Goal: Information Seeking & Learning: Learn about a topic

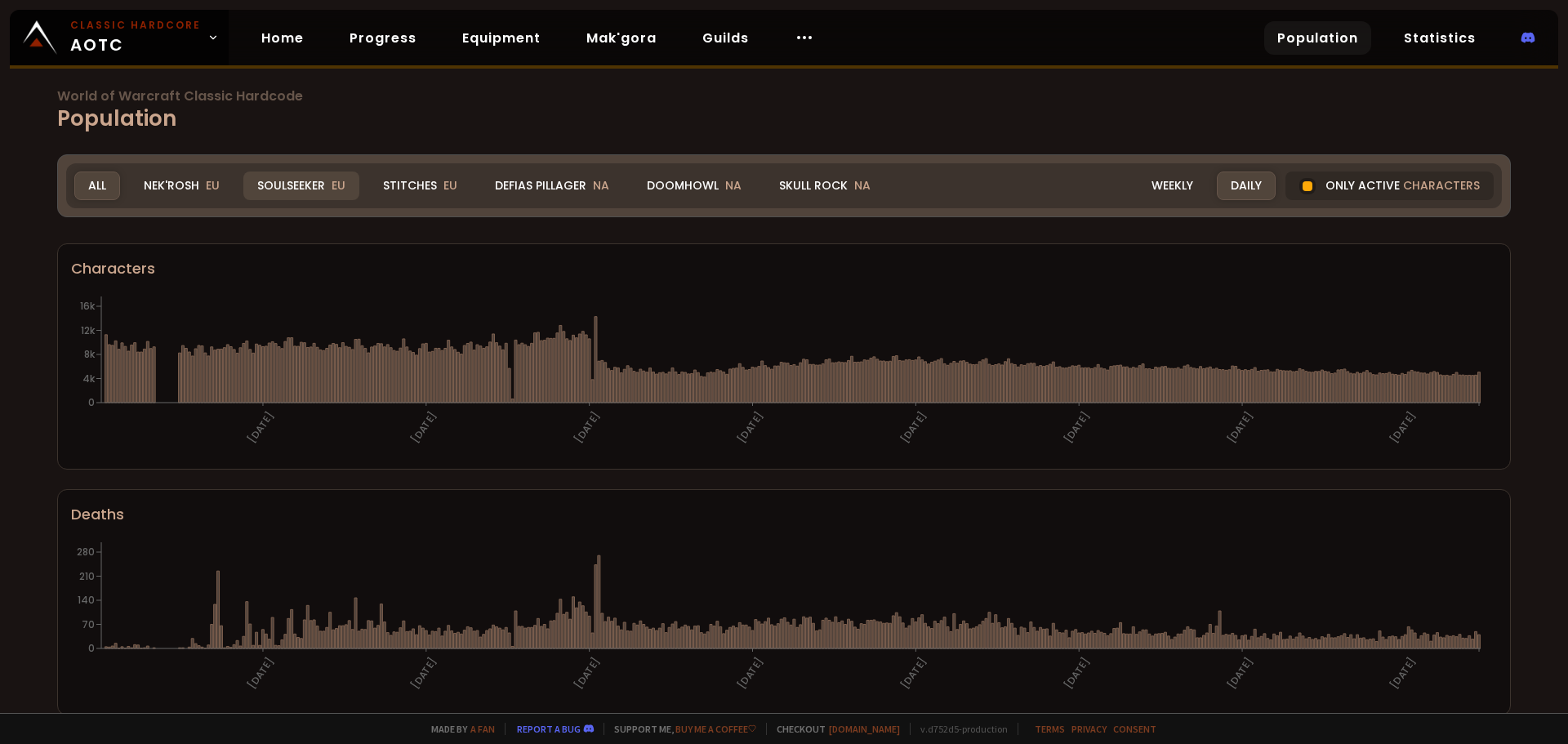
click at [332, 184] on span "EU" at bounding box center [339, 185] width 14 height 16
click at [1183, 184] on div "Weekly" at bounding box center [1172, 185] width 69 height 29
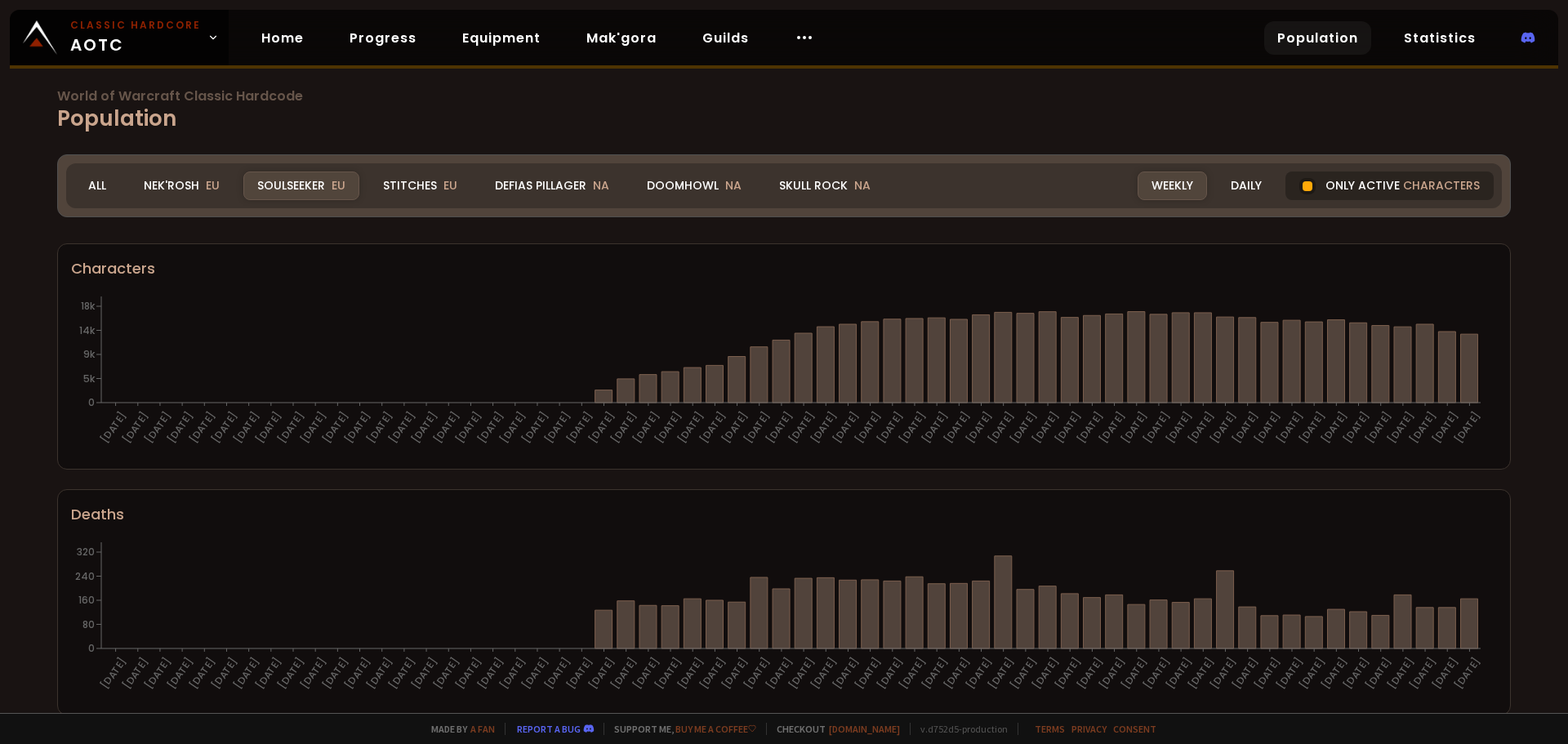
click at [1415, 188] on span "characters" at bounding box center [1441, 186] width 77 height 17
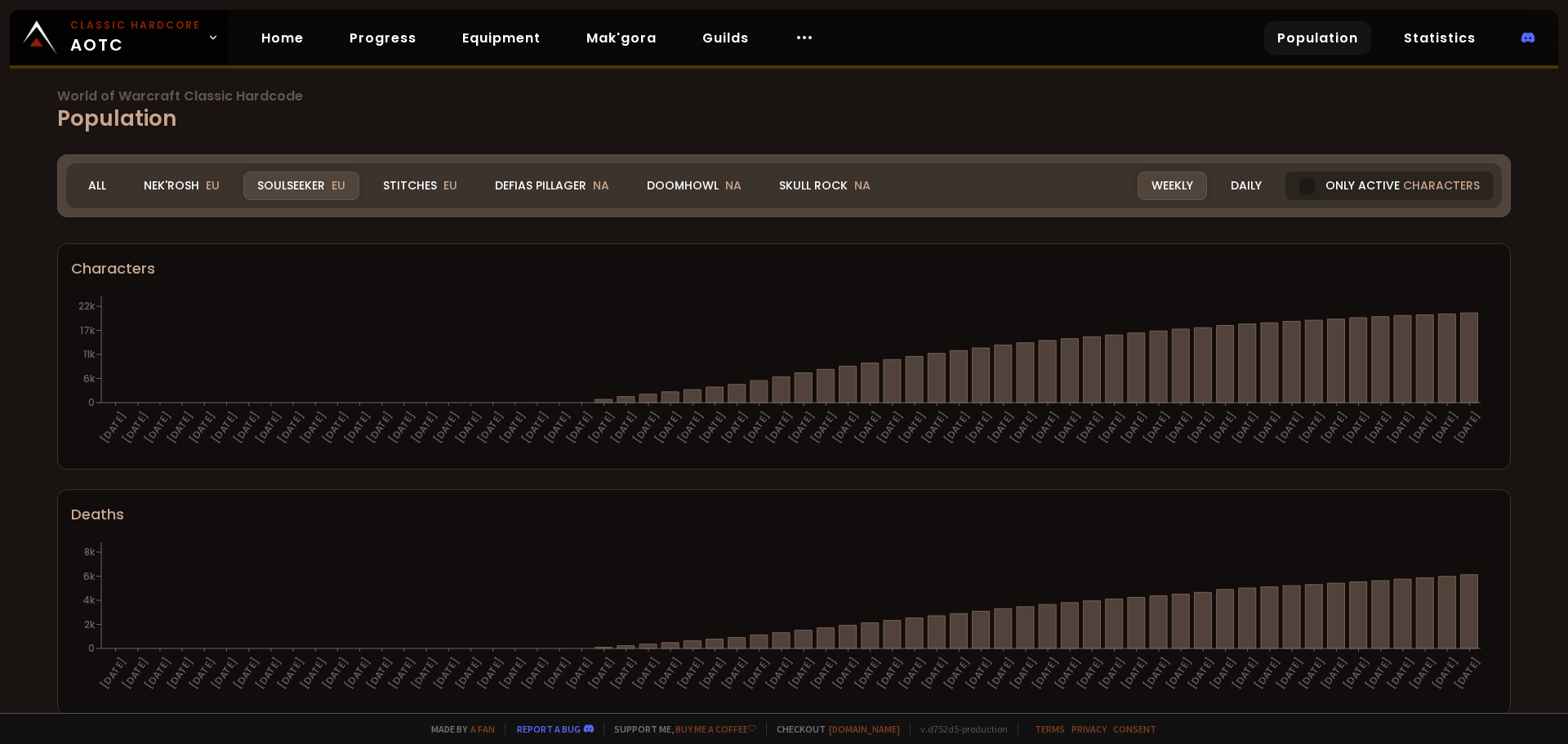
click at [1410, 184] on span "characters" at bounding box center [1441, 186] width 77 height 17
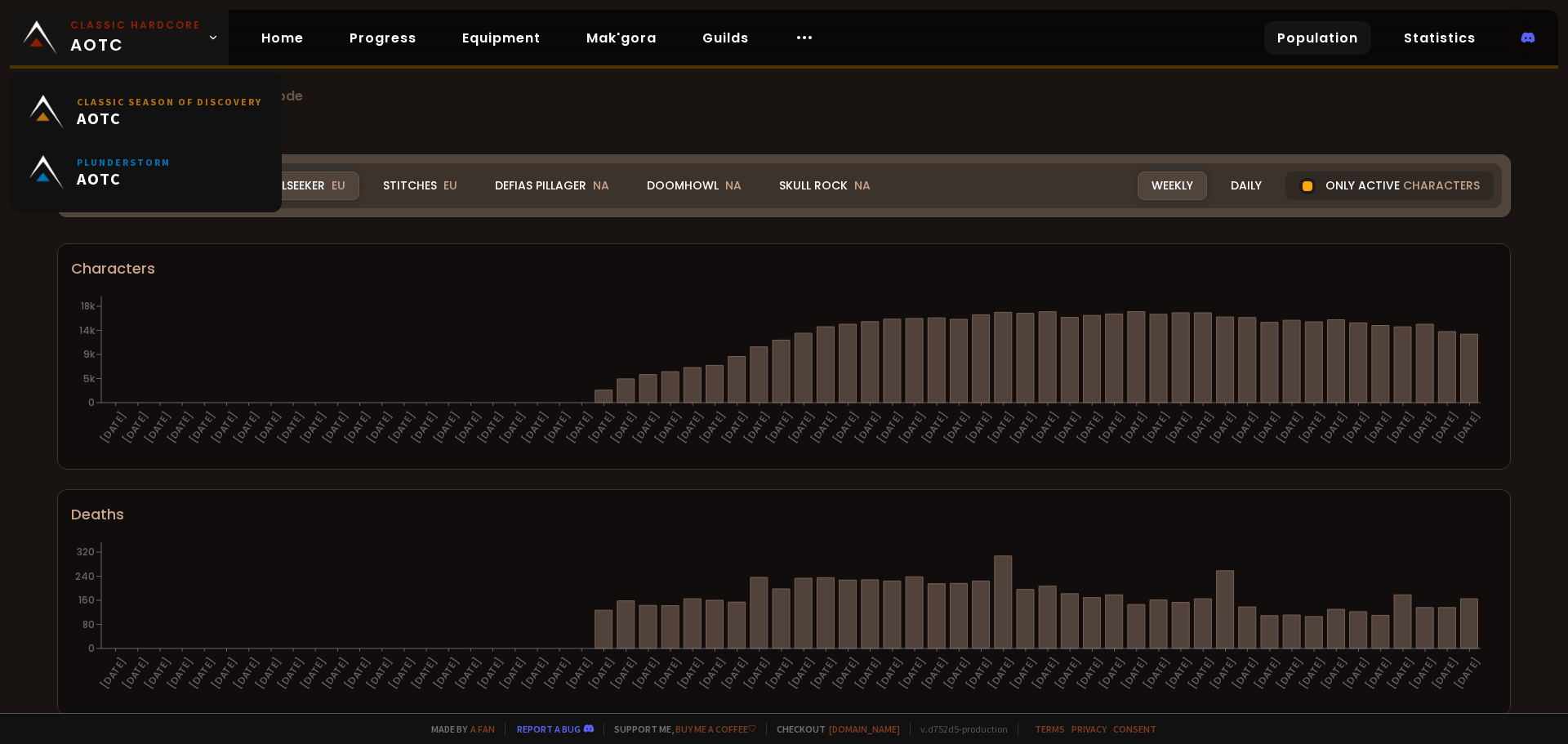
click at [101, 32] on small "Classic Hardcore" at bounding box center [135, 25] width 131 height 15
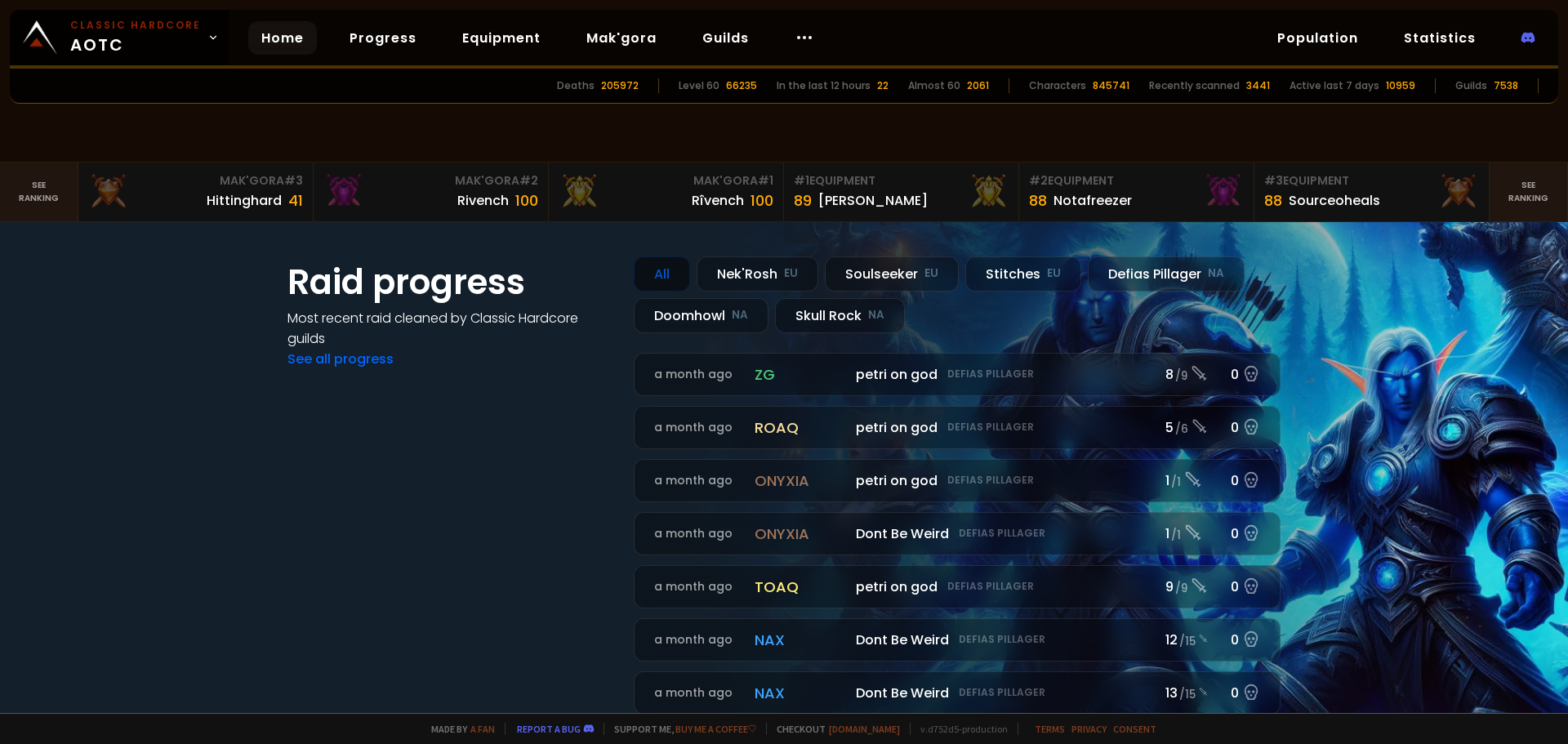
scroll to position [409, 0]
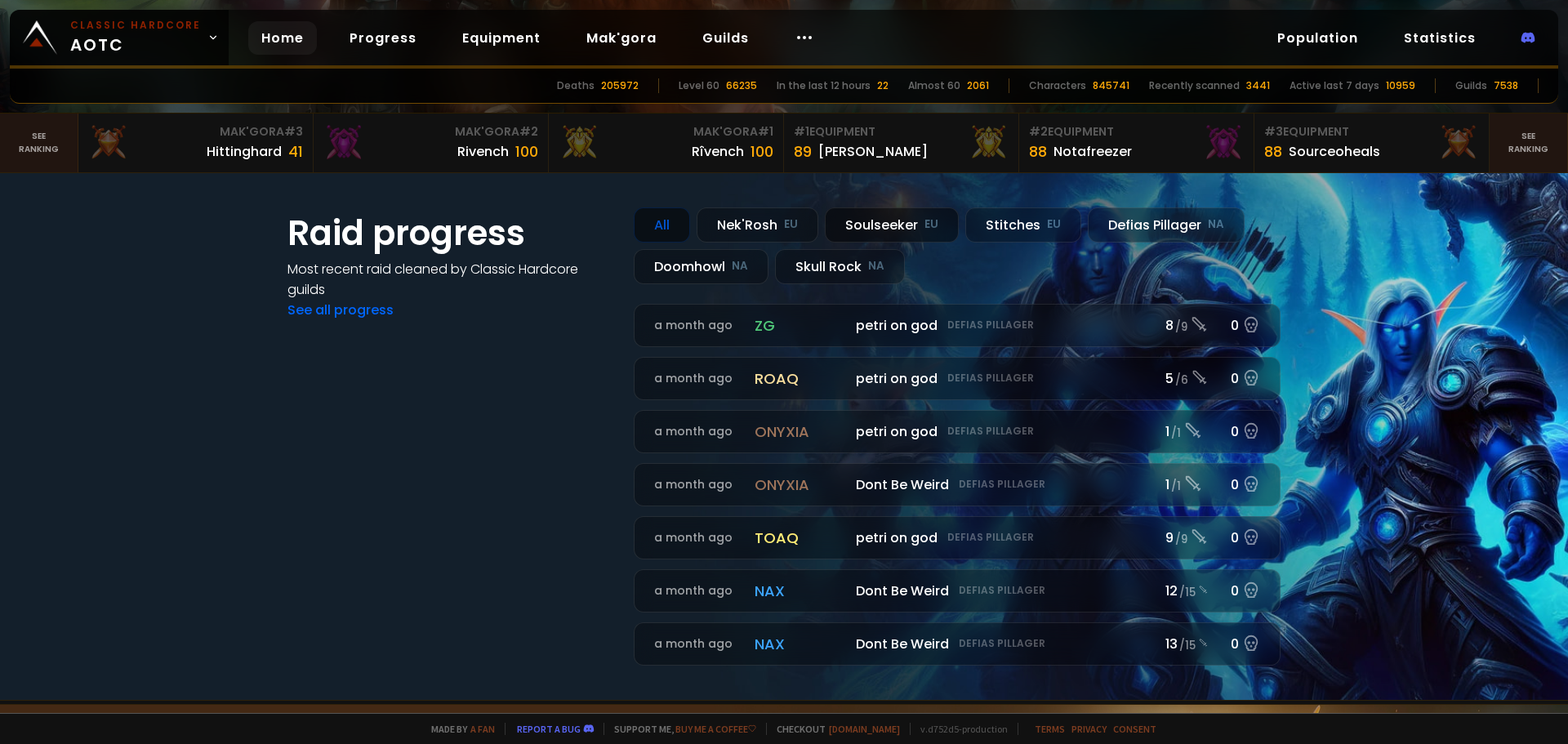
click at [907, 225] on div "Soulseeker EU" at bounding box center [892, 225] width 134 height 36
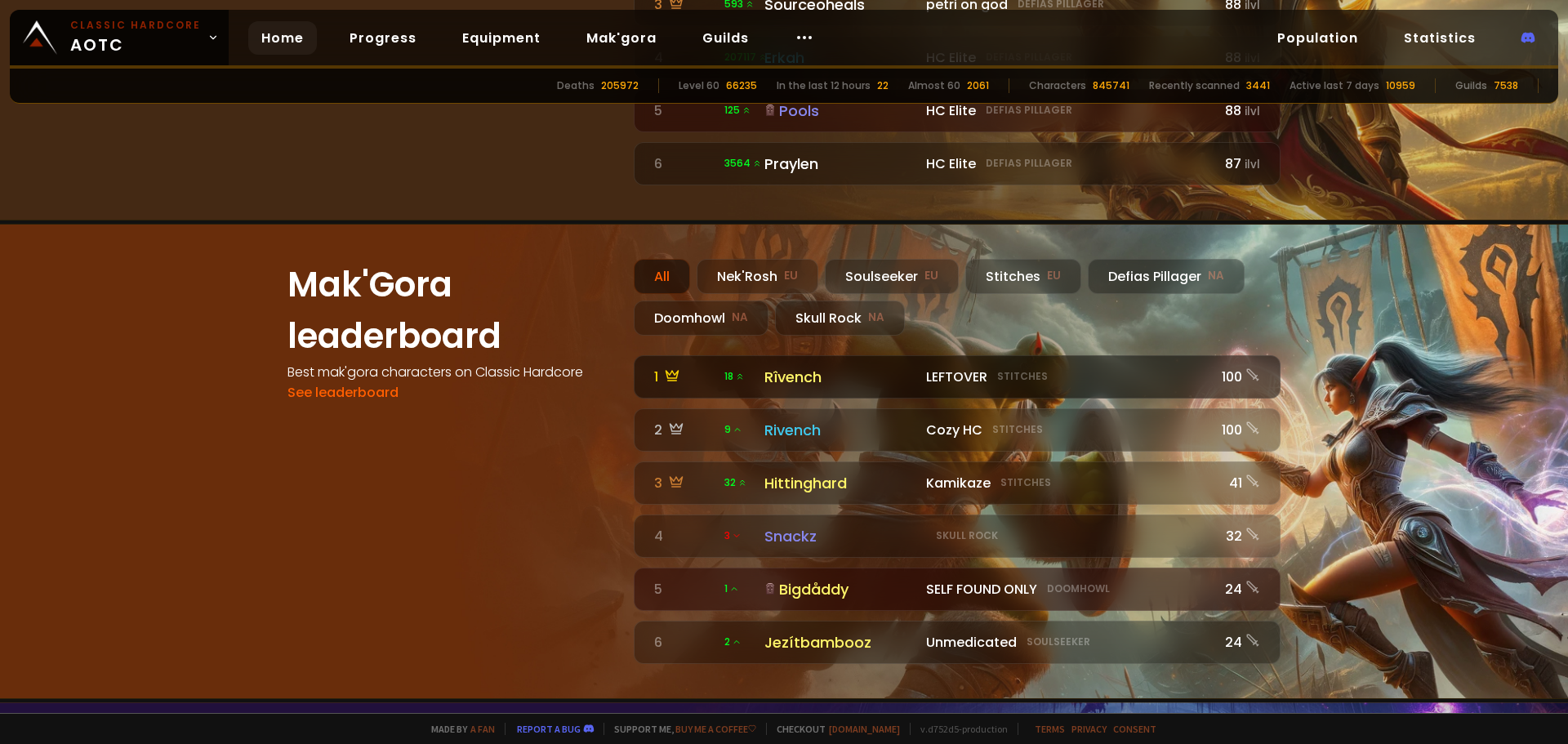
scroll to position [1758, 0]
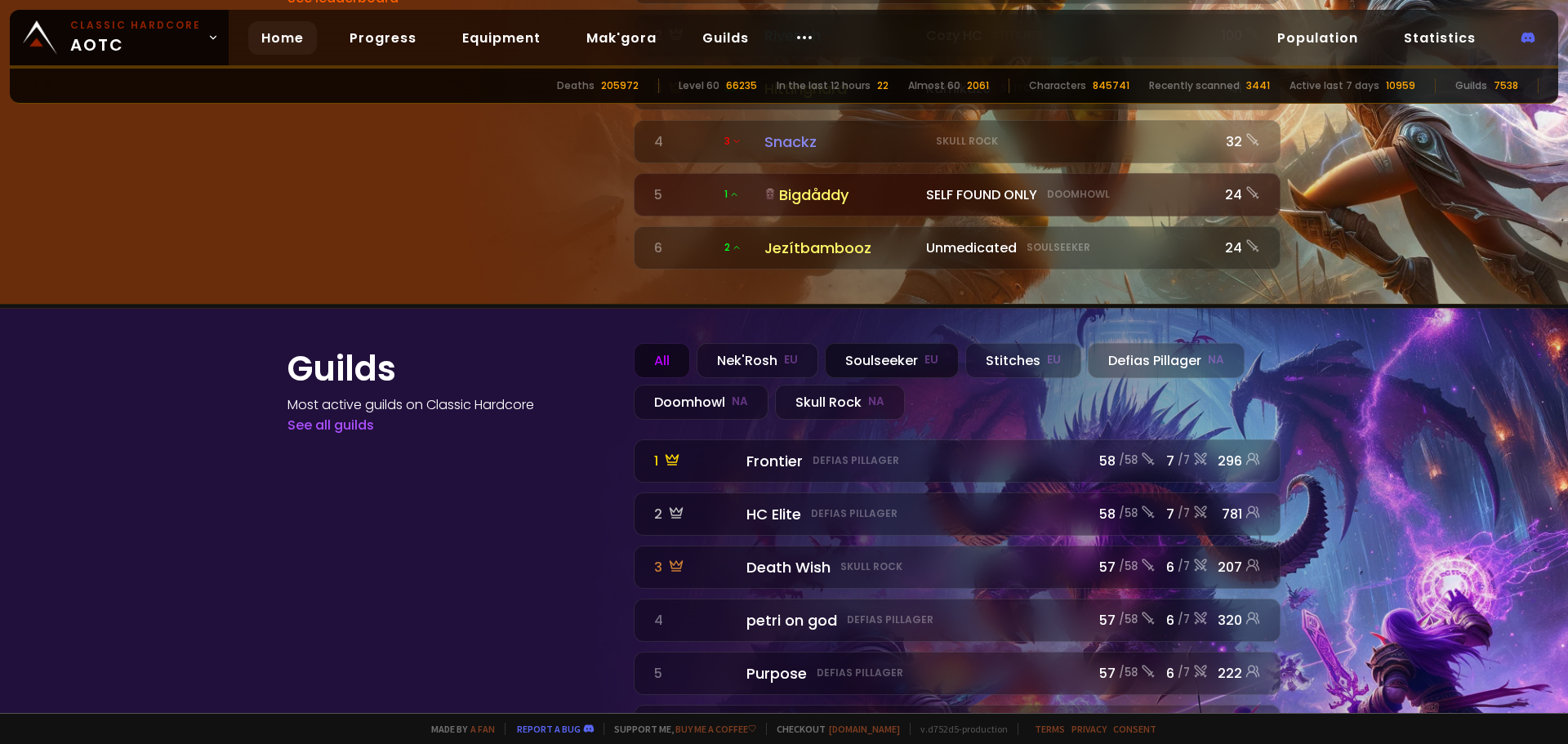
click at [877, 343] on div "Soulseeker EU" at bounding box center [892, 360] width 134 height 36
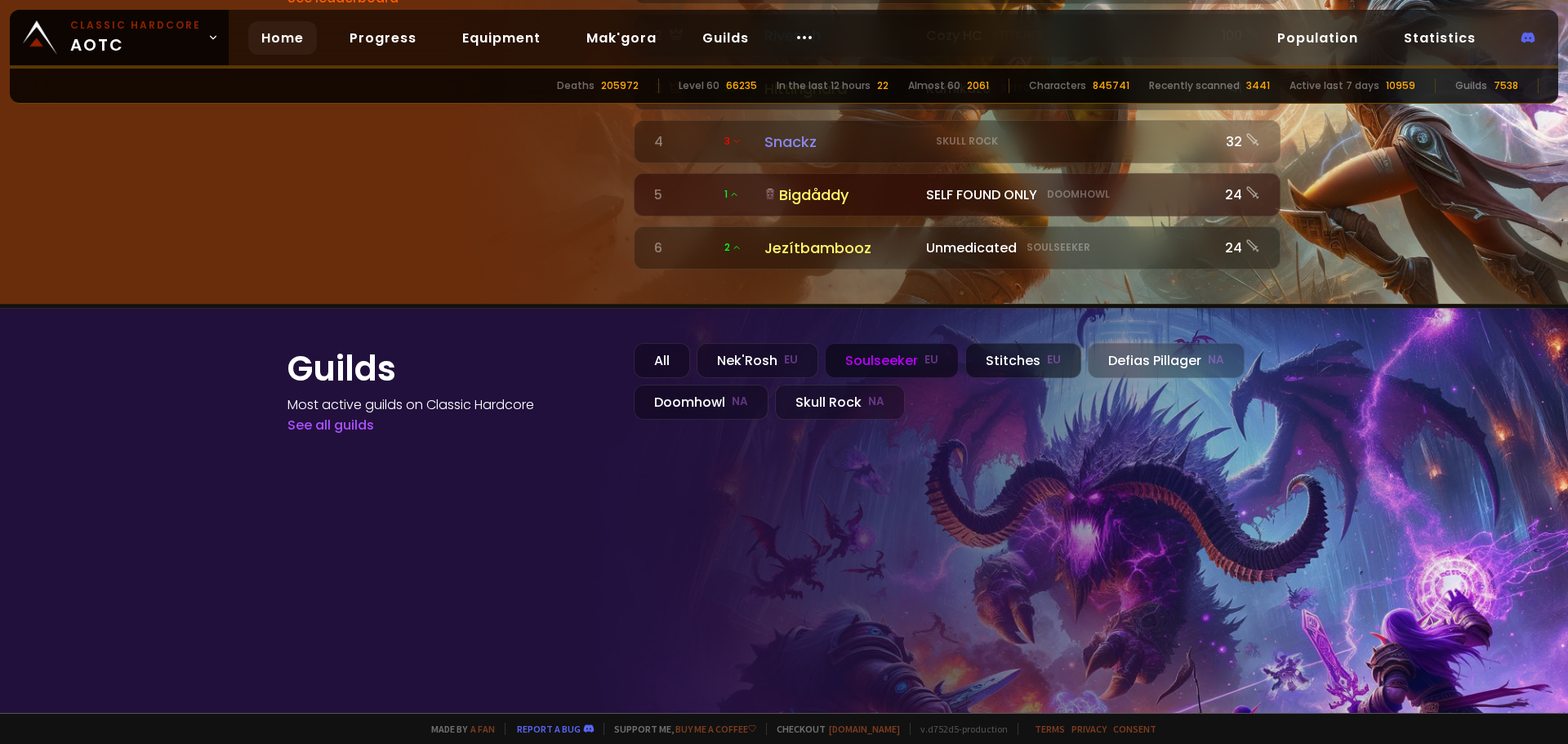
click at [997, 343] on div "Stitches EU" at bounding box center [1023, 360] width 116 height 36
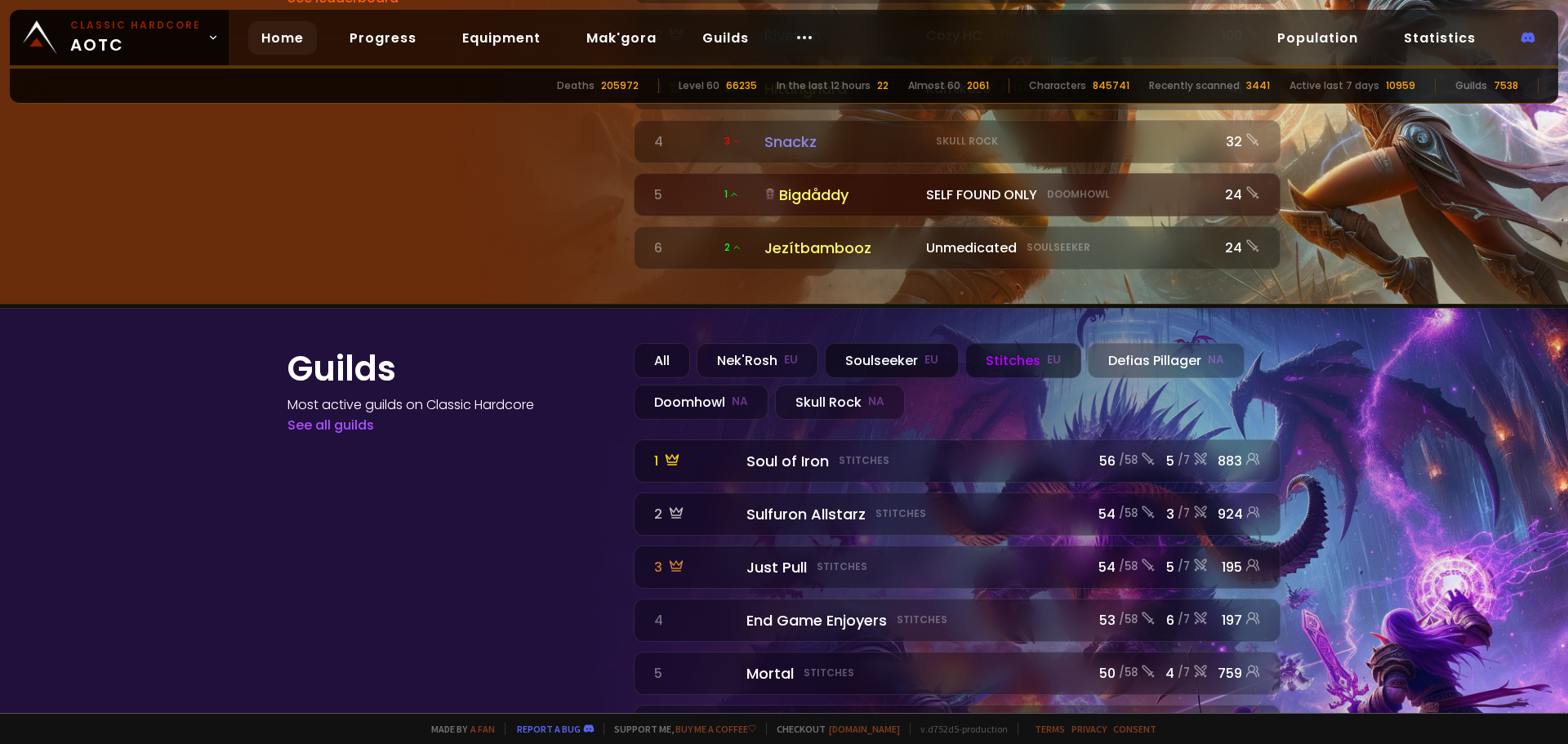
click at [901, 343] on div "Soulseeker EU" at bounding box center [892, 360] width 134 height 36
